Goal: Information Seeking & Learning: Find specific fact

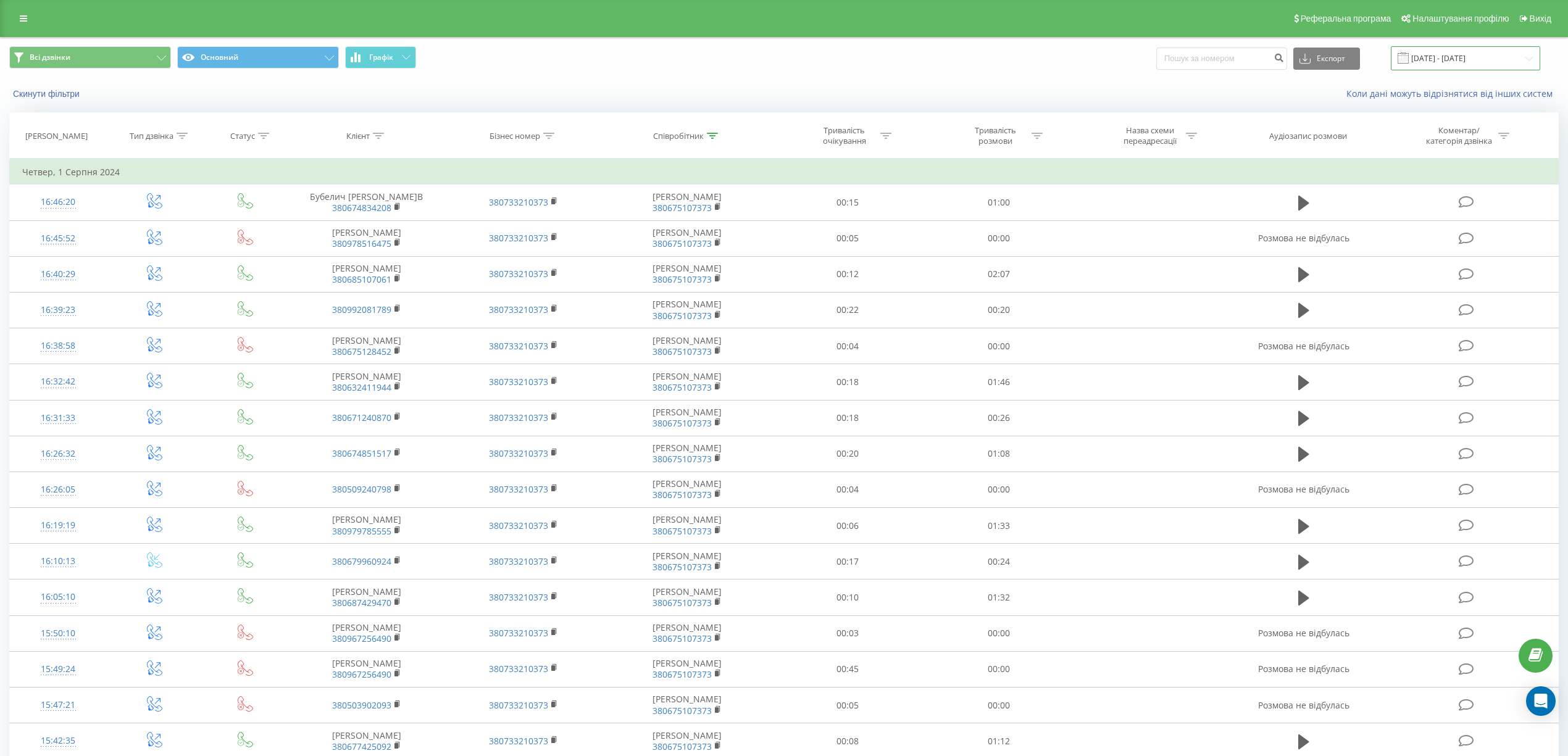
click at [1454, 54] on input "[DATE] - [DATE]" at bounding box center [1465, 58] width 149 height 24
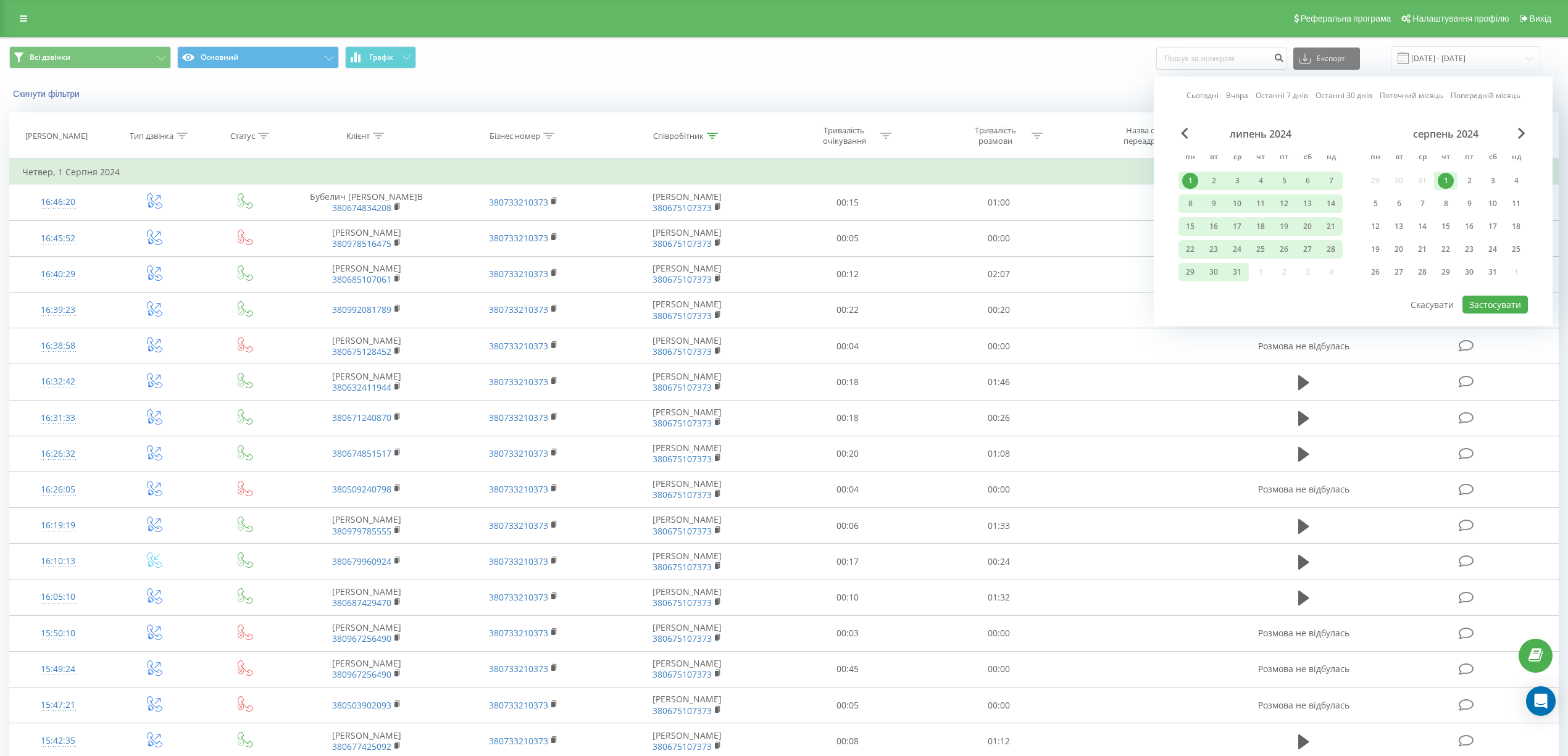
click at [1212, 94] on link "Сьогодні" at bounding box center [1202, 95] width 32 height 12
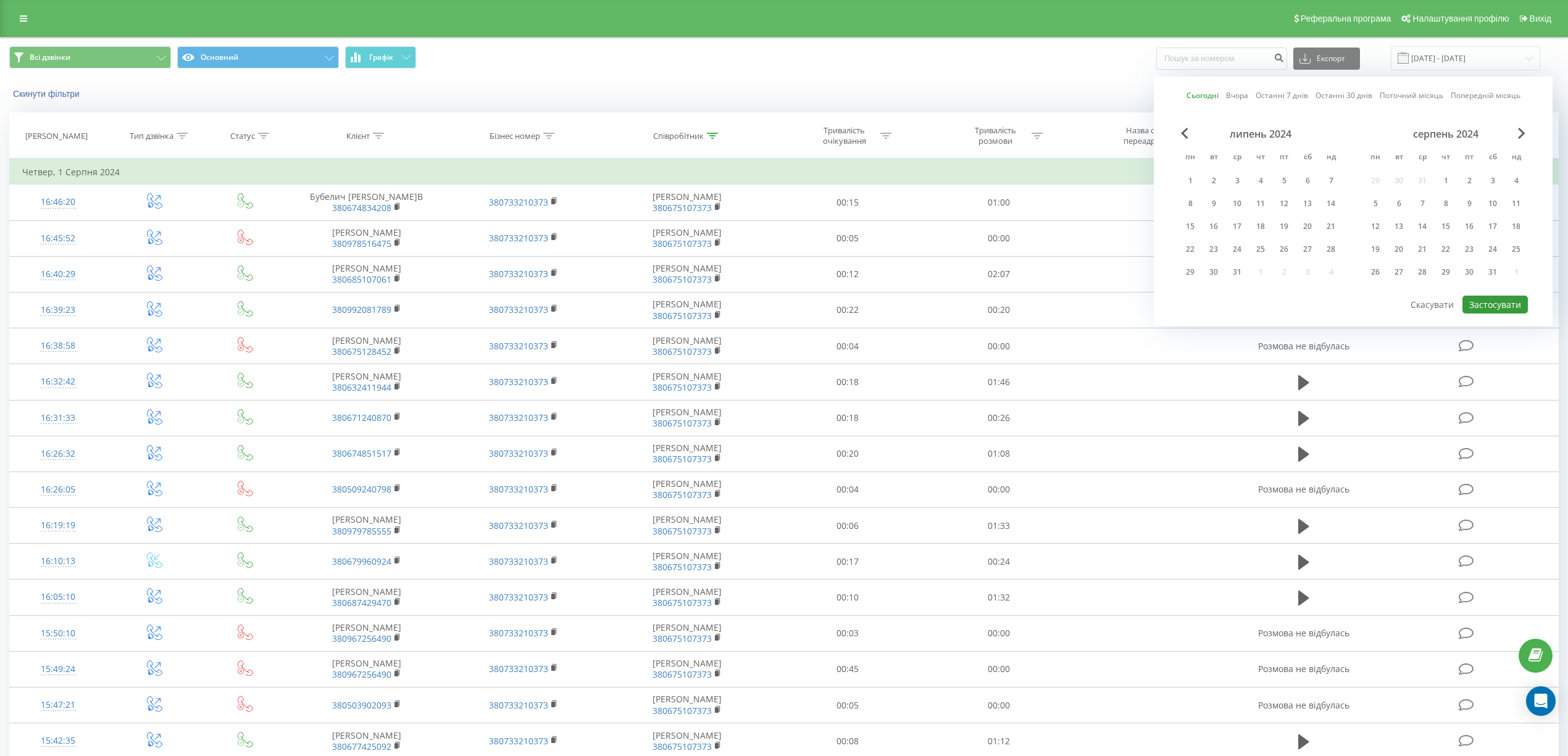
click at [1497, 300] on button "Застосувати" at bounding box center [1495, 304] width 65 height 18
type input "[DATE] - [DATE]"
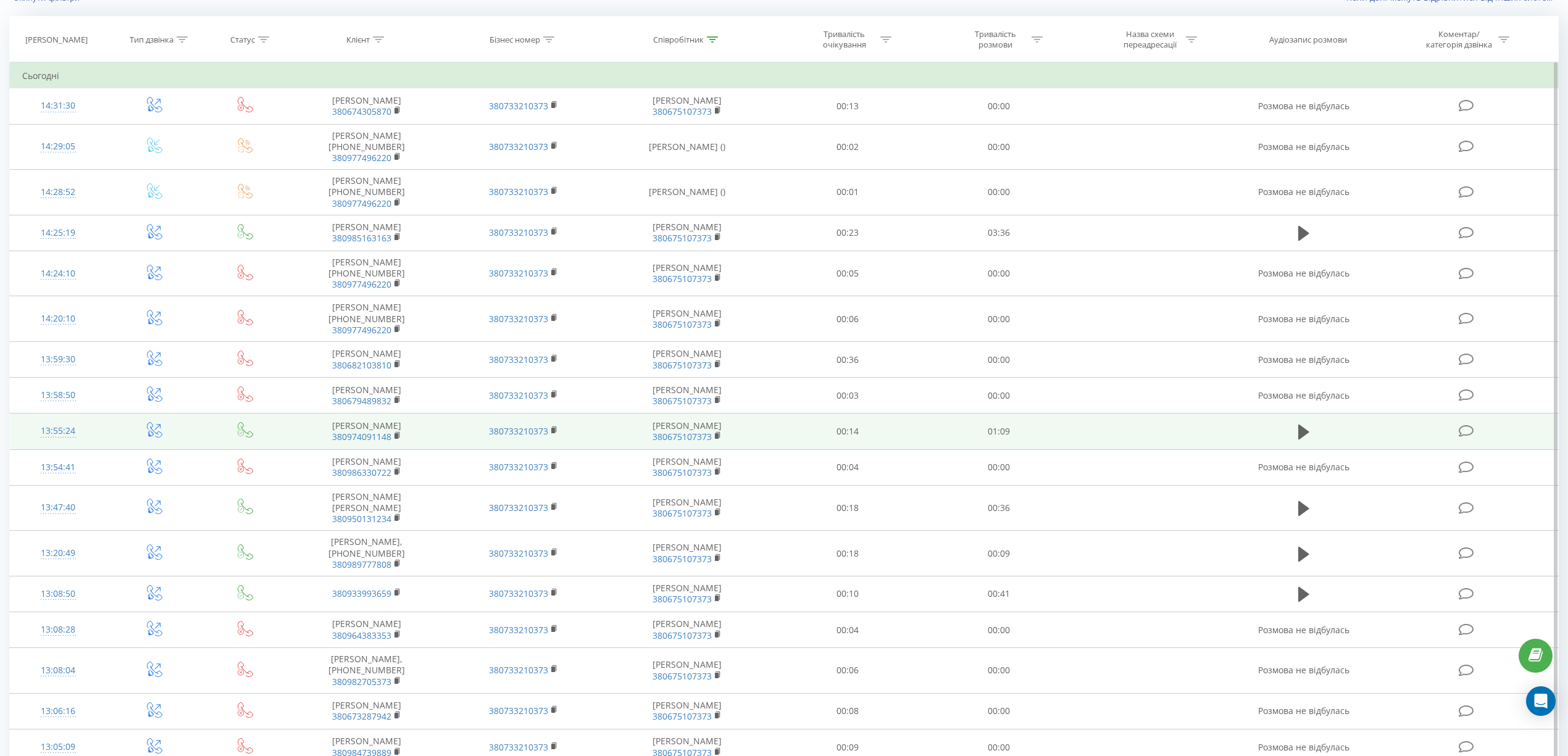
scroll to position [507, 0]
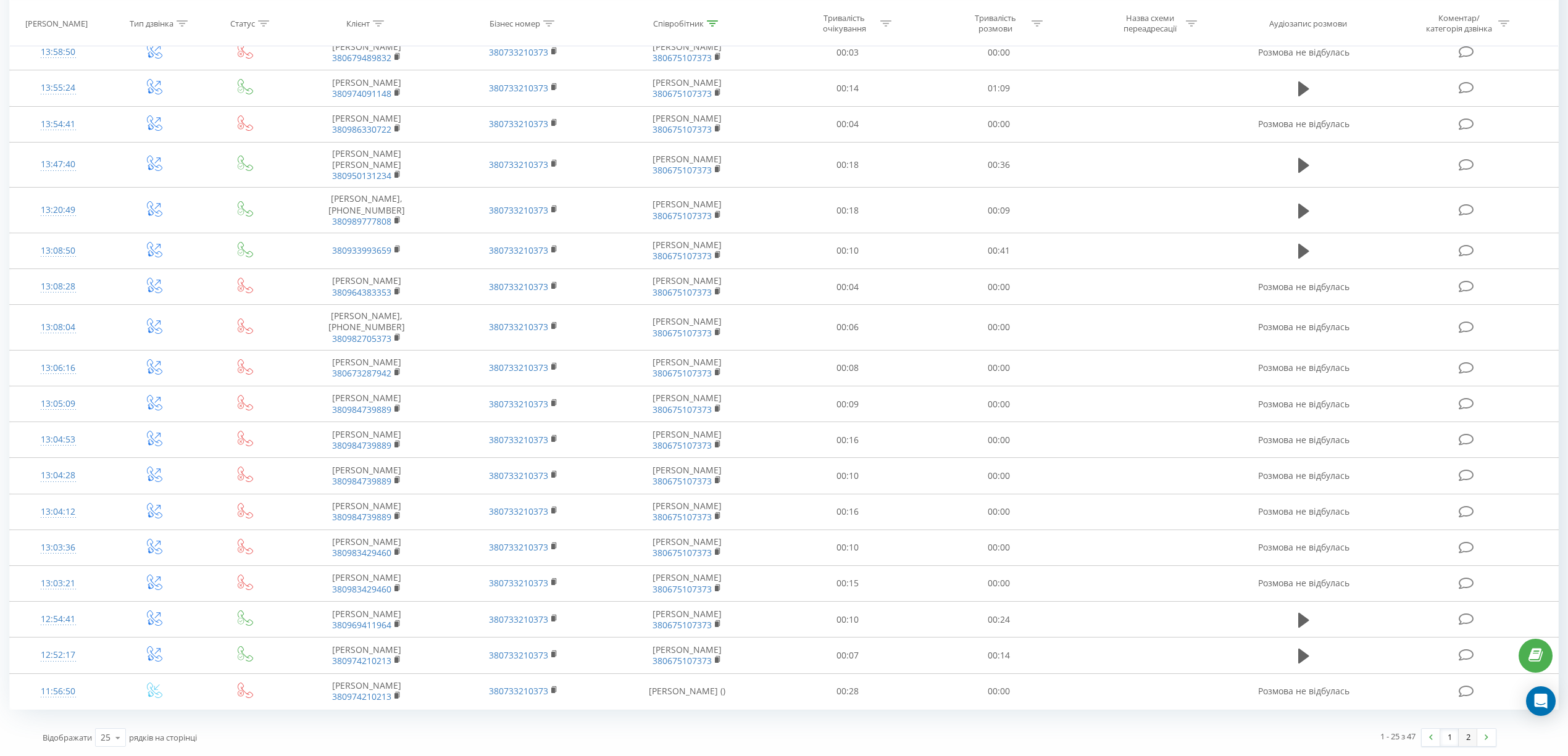
click at [1471, 742] on link "2" at bounding box center [1468, 738] width 18 height 17
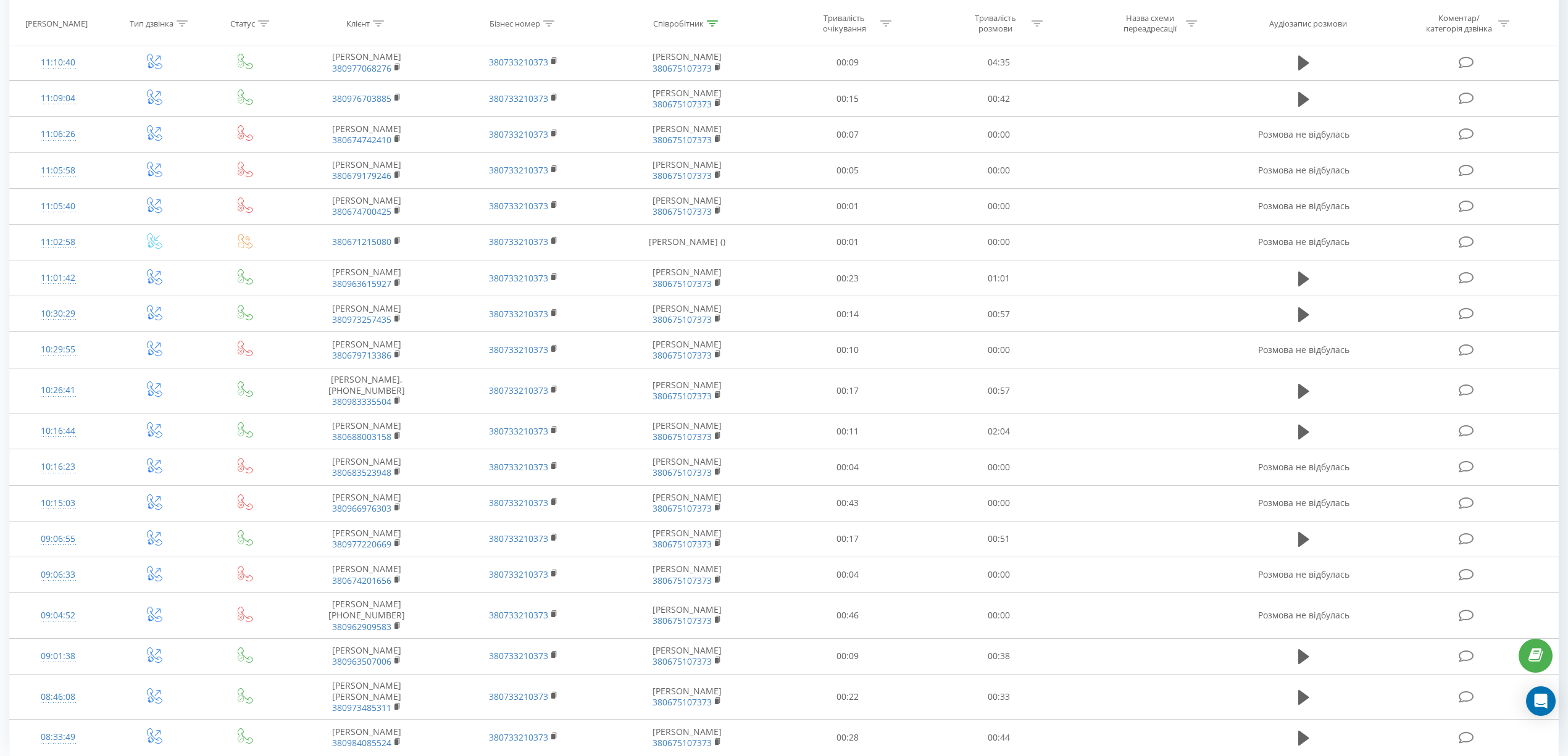
scroll to position [330, 0]
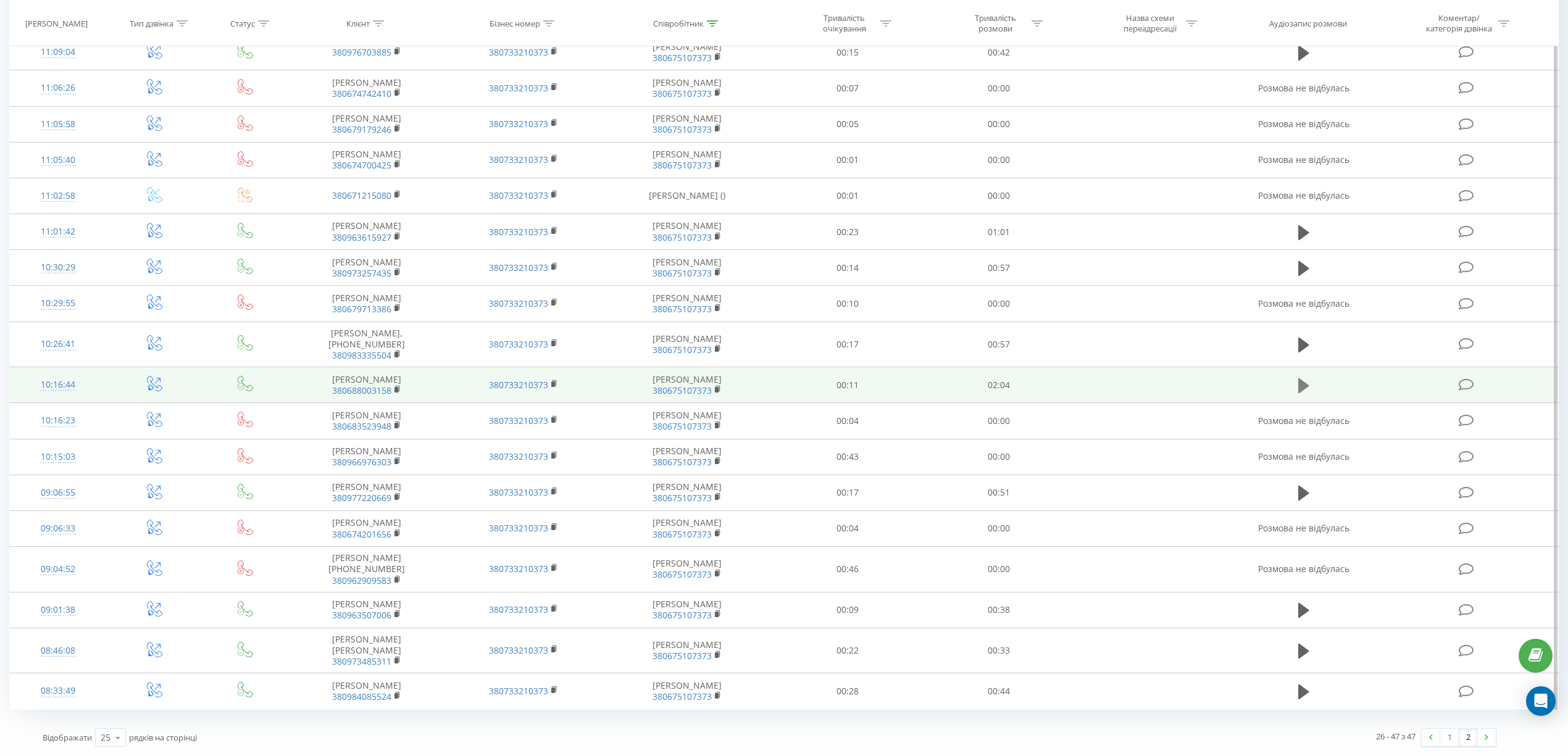
click at [1297, 377] on button at bounding box center [1304, 386] width 18 height 18
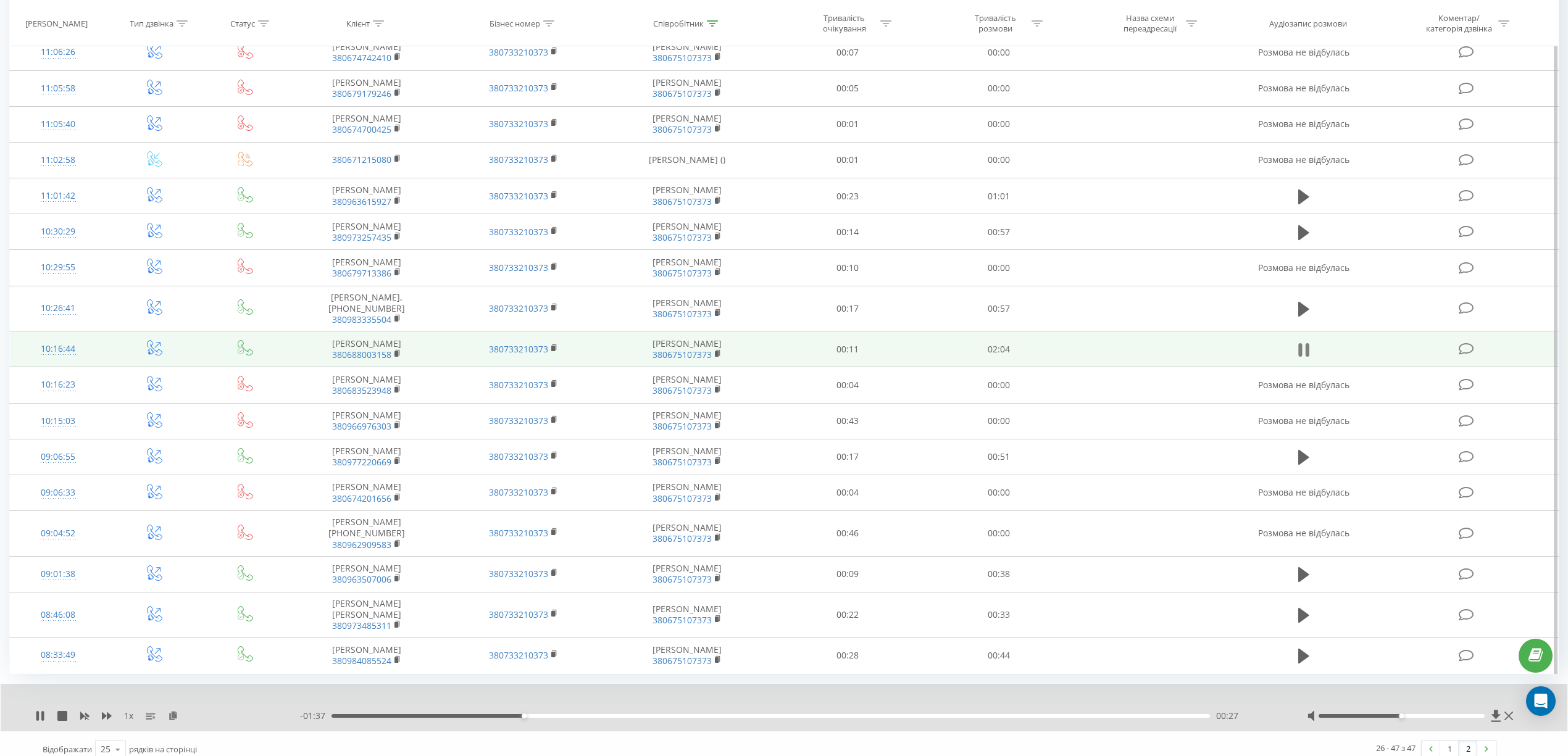
click at [1303, 358] on icon at bounding box center [1303, 350] width 11 height 17
drag, startPoint x: 315, startPoint y: 364, endPoint x: 401, endPoint y: 371, distance: 86.3
click at [401, 368] on td "[PERSON_NAME] 380688003158" at bounding box center [366, 349] width 158 height 36
click at [396, 358] on icon at bounding box center [398, 353] width 7 height 9
drag, startPoint x: 326, startPoint y: 368, endPoint x: 407, endPoint y: 375, distance: 81.3
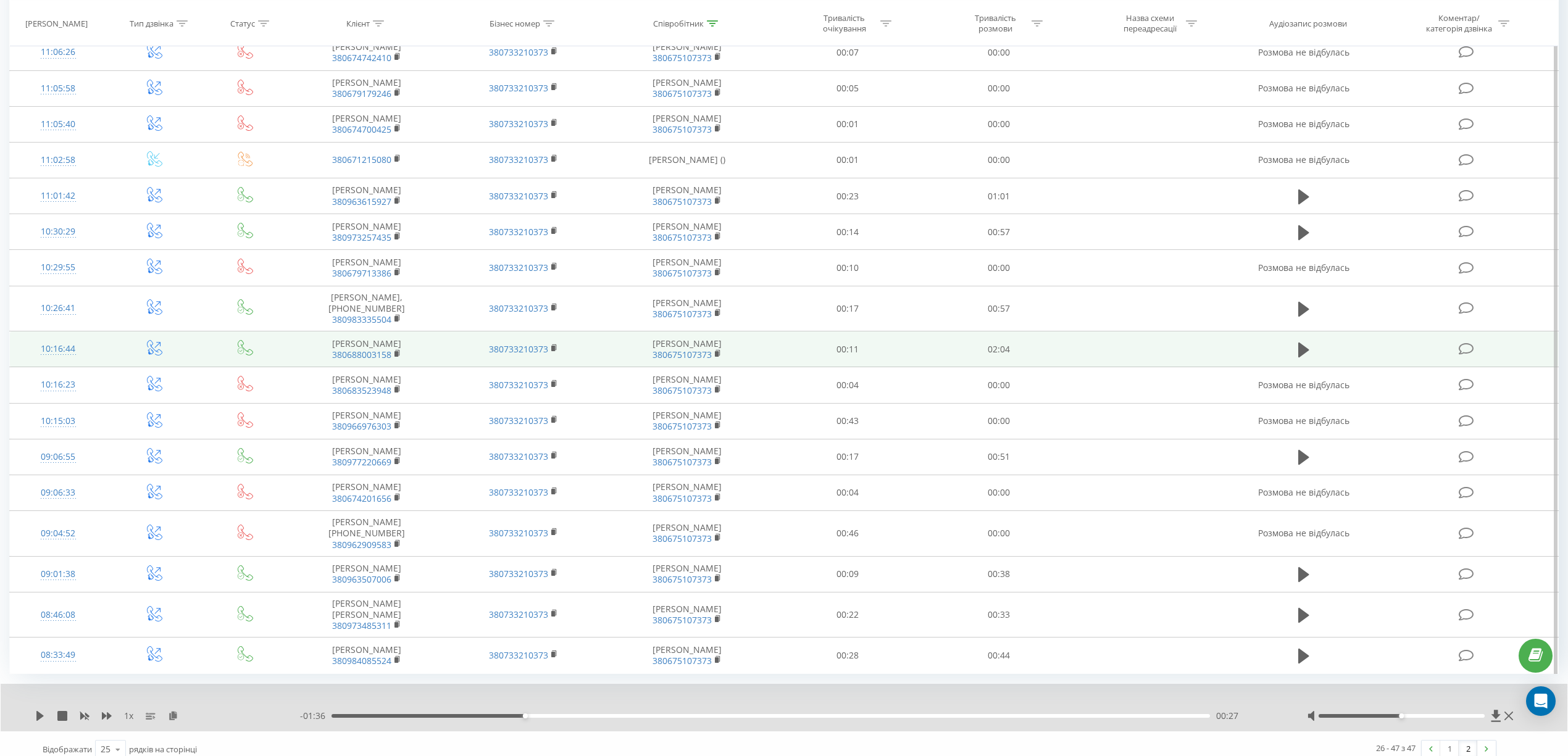
click at [407, 360] on span "380688003158" at bounding box center [366, 354] width 133 height 11
click at [417, 367] on td "[PERSON_NAME] 380688003158" at bounding box center [366, 349] width 158 height 36
drag, startPoint x: 428, startPoint y: 364, endPoint x: 378, endPoint y: 363, distance: 50.0
click at [385, 364] on td "[PERSON_NAME] 380688003158" at bounding box center [366, 349] width 158 height 36
click at [373, 363] on td "[PERSON_NAME] 380688003158" at bounding box center [366, 349] width 158 height 36
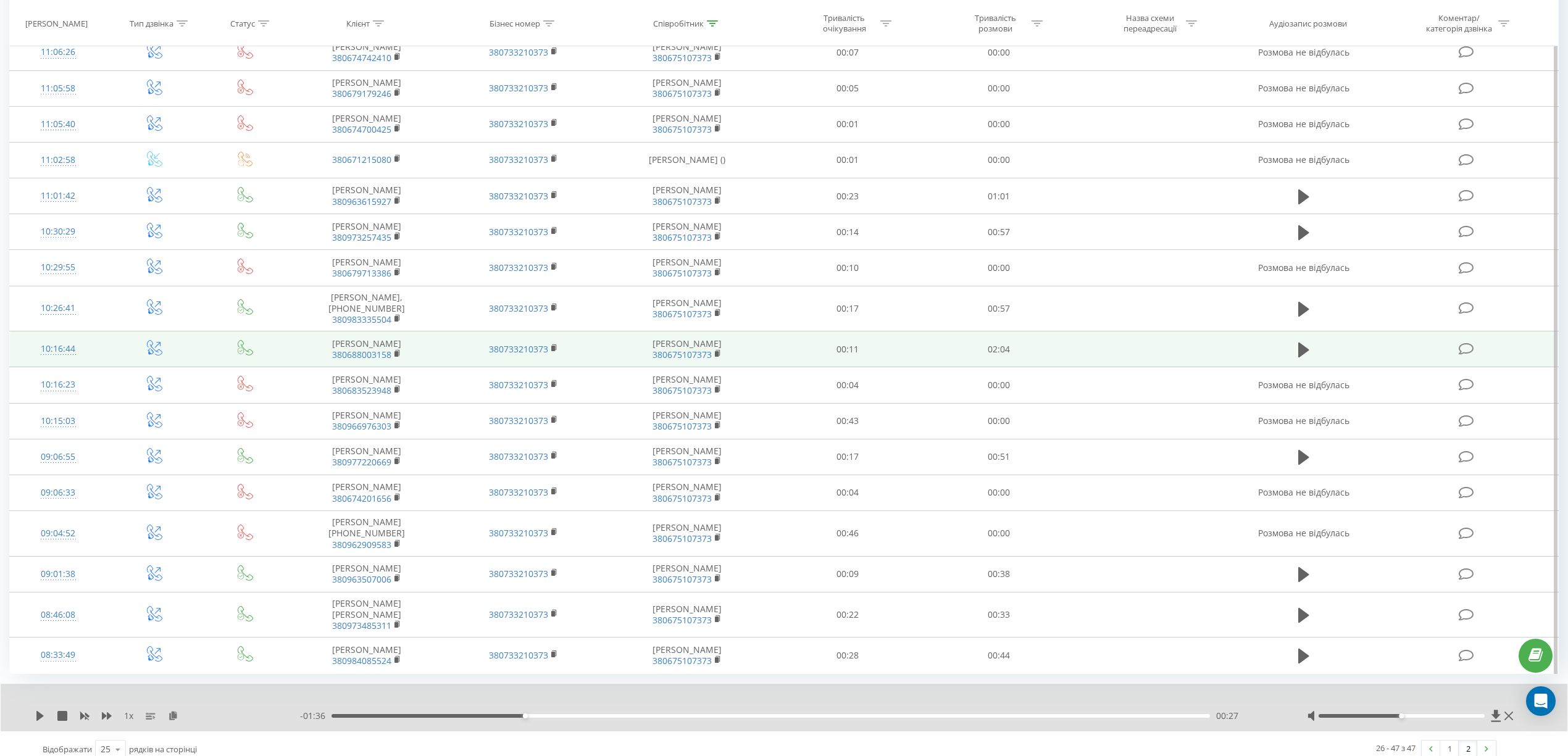
drag, startPoint x: 430, startPoint y: 366, endPoint x: 306, endPoint y: 366, distance: 124.0
click at [306, 366] on td "[PERSON_NAME] 380688003158" at bounding box center [366, 349] width 158 height 36
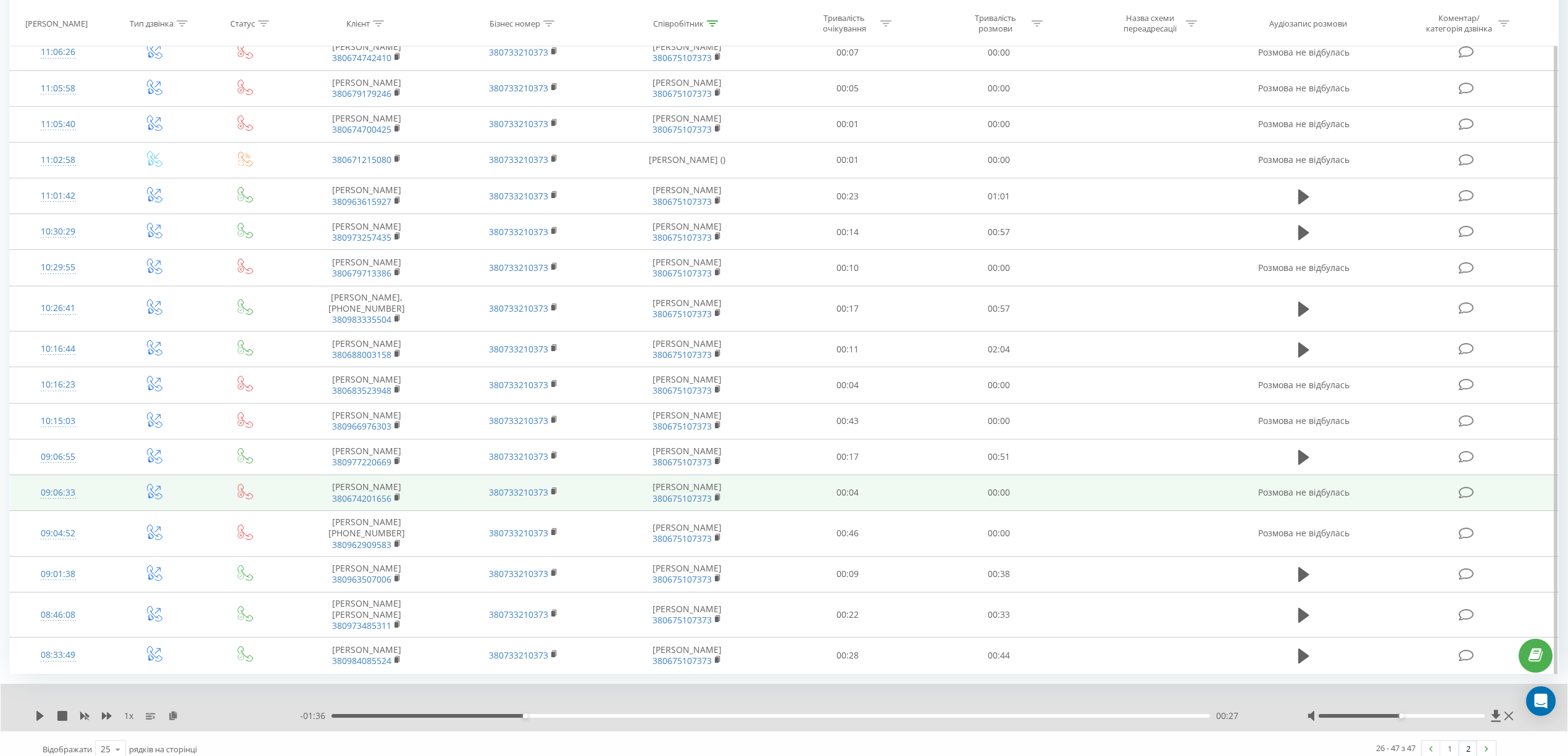
copy td "[PERSON_NAME]"
